Goal: Information Seeking & Learning: Learn about a topic

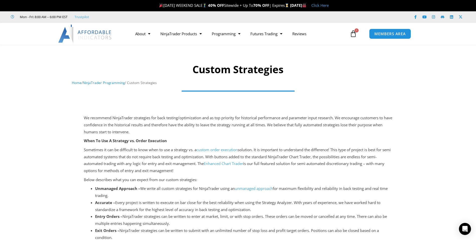
scroll to position [25, 0]
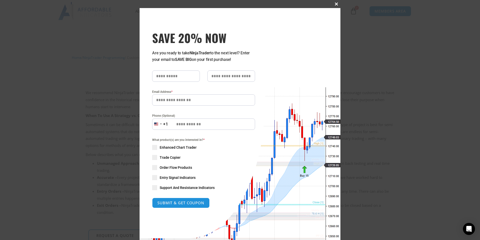
click at [333, 2] on button "Close this module" at bounding box center [336, 4] width 8 height 8
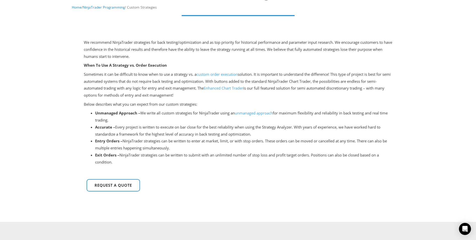
scroll to position [0, 0]
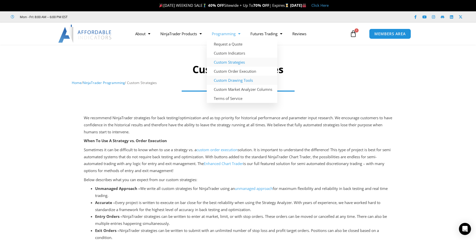
click at [234, 81] on link "Custom Drawing Tools" at bounding box center [242, 80] width 71 height 9
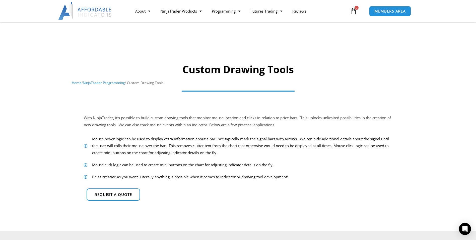
scroll to position [25, 0]
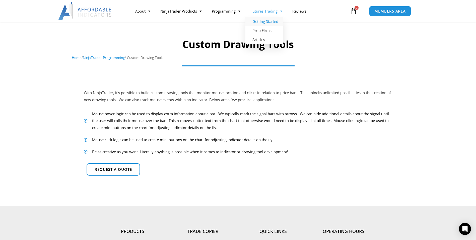
click at [266, 21] on link "Getting Started" at bounding box center [265, 21] width 38 height 9
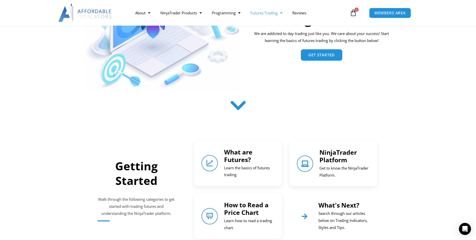
scroll to position [126, 0]
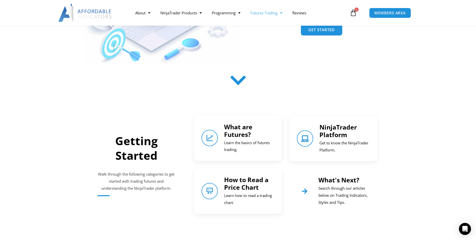
click at [242, 181] on link "How to Read a Price Chart" at bounding box center [246, 183] width 44 height 16
click at [306, 190] on icon "What's Next?" at bounding box center [304, 190] width 7 height 7
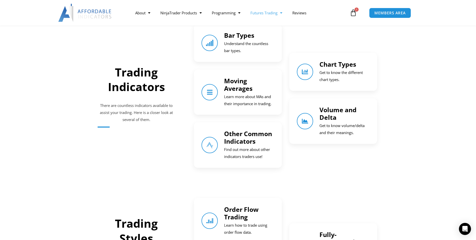
scroll to position [370, 0]
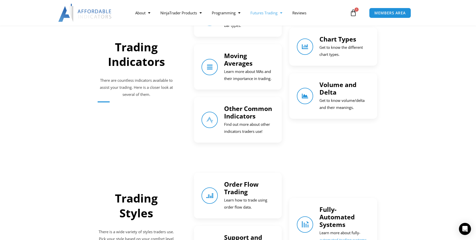
click at [233, 184] on link "Order Flow Trading" at bounding box center [241, 188] width 34 height 16
click at [239, 111] on link "Other Common Indicators" at bounding box center [248, 112] width 48 height 16
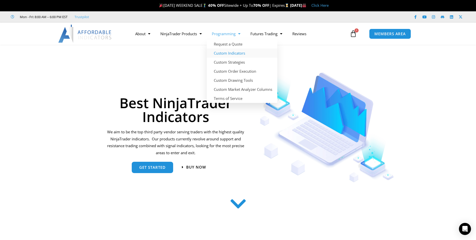
click at [234, 53] on link "Custom Indicators" at bounding box center [242, 52] width 71 height 9
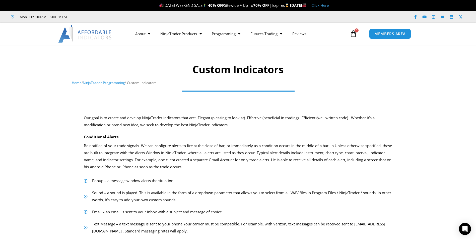
click at [188, 121] on div "Our goal is to create and develop NinjaTrader indicators that are: Elegant (ple…" at bounding box center [238, 121] width 309 height 14
